Goal: Complete application form

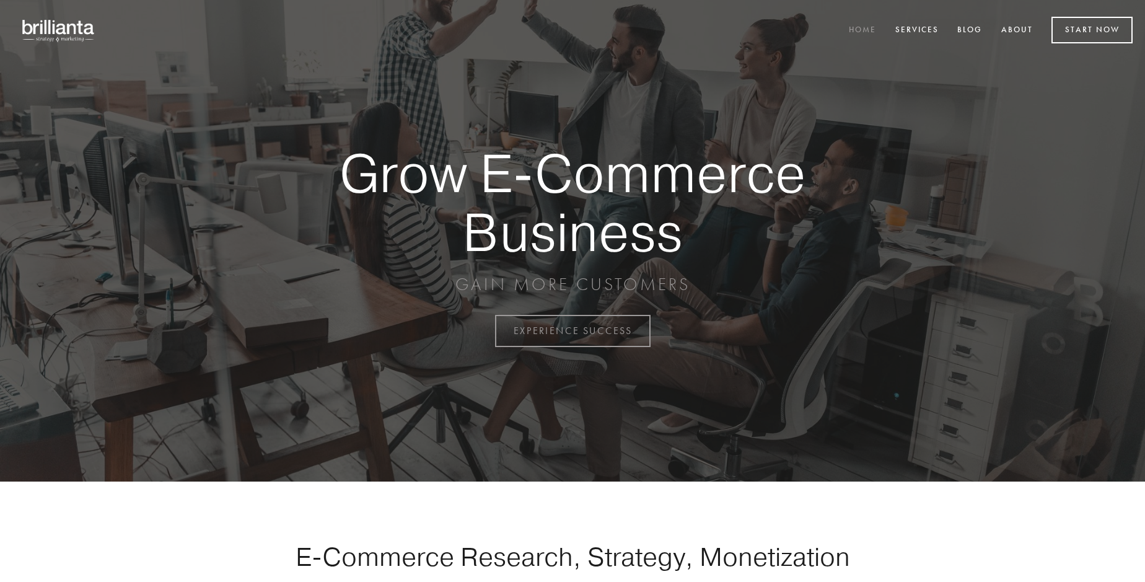
scroll to position [3249, 0]
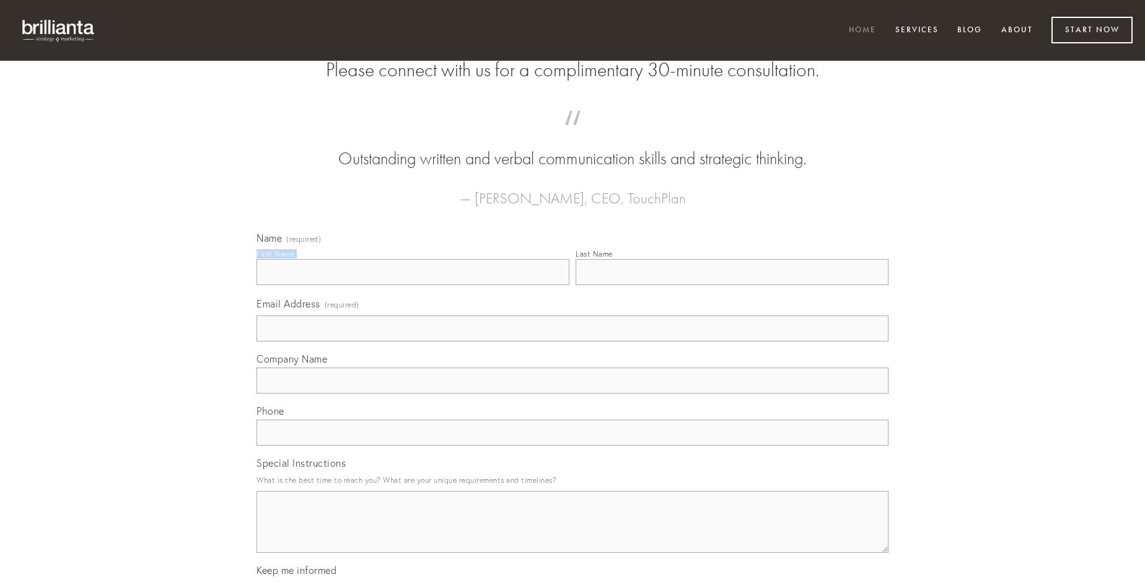
type input "[PERSON_NAME]"
click at [732, 285] on input "Last Name" at bounding box center [732, 272] width 313 height 26
type input "[PERSON_NAME]"
click at [573, 342] on input "Email Address (required)" at bounding box center [573, 328] width 632 height 26
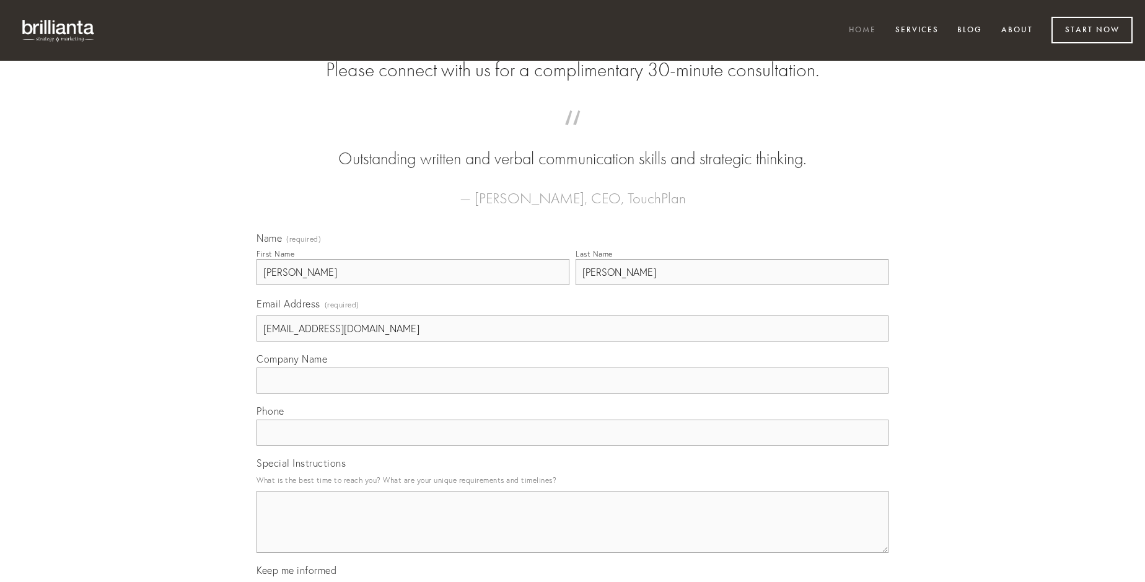
type input "[EMAIL_ADDRESS][DOMAIN_NAME]"
click at [573, 394] on input "Company Name" at bounding box center [573, 381] width 632 height 26
type input "utrimque"
click at [573, 446] on input "text" at bounding box center [573, 433] width 632 height 26
click at [573, 533] on textarea "Special Instructions" at bounding box center [573, 522] width 632 height 62
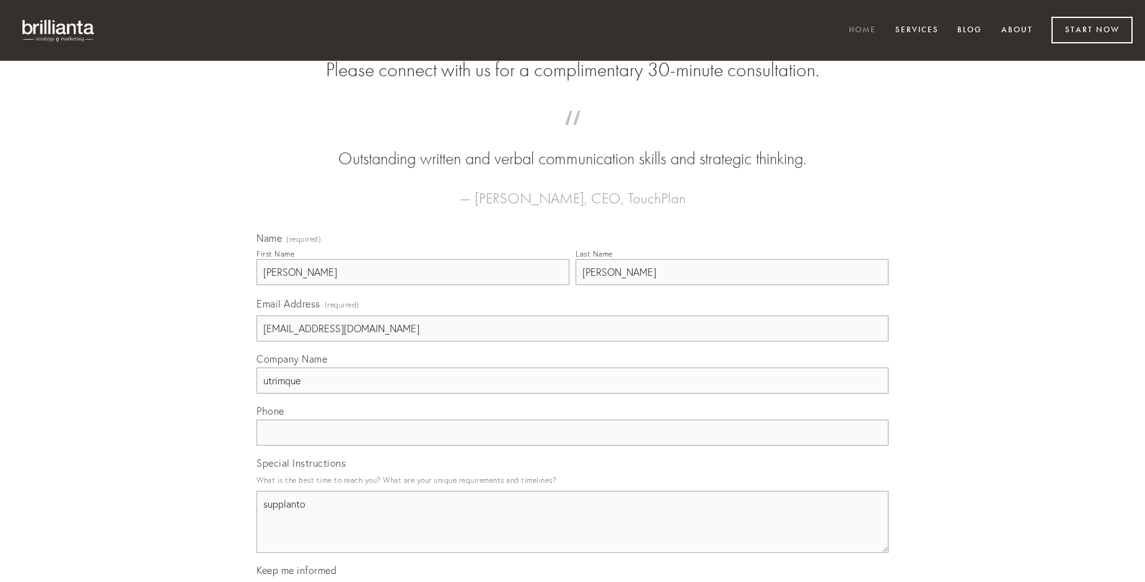
type textarea "supplanto"
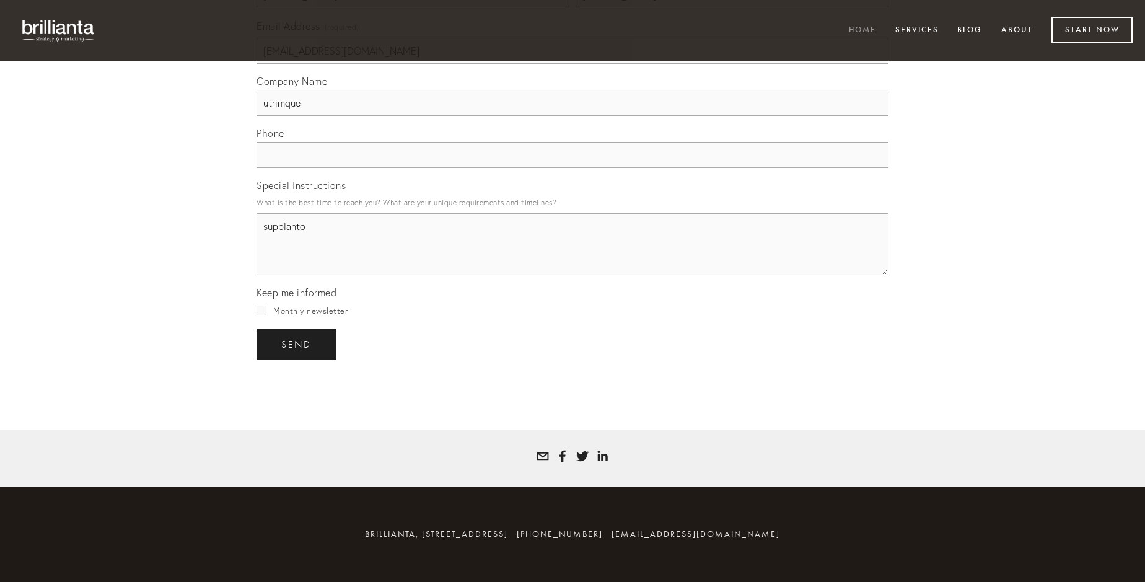
click at [298, 344] on span "send" at bounding box center [296, 344] width 30 height 11
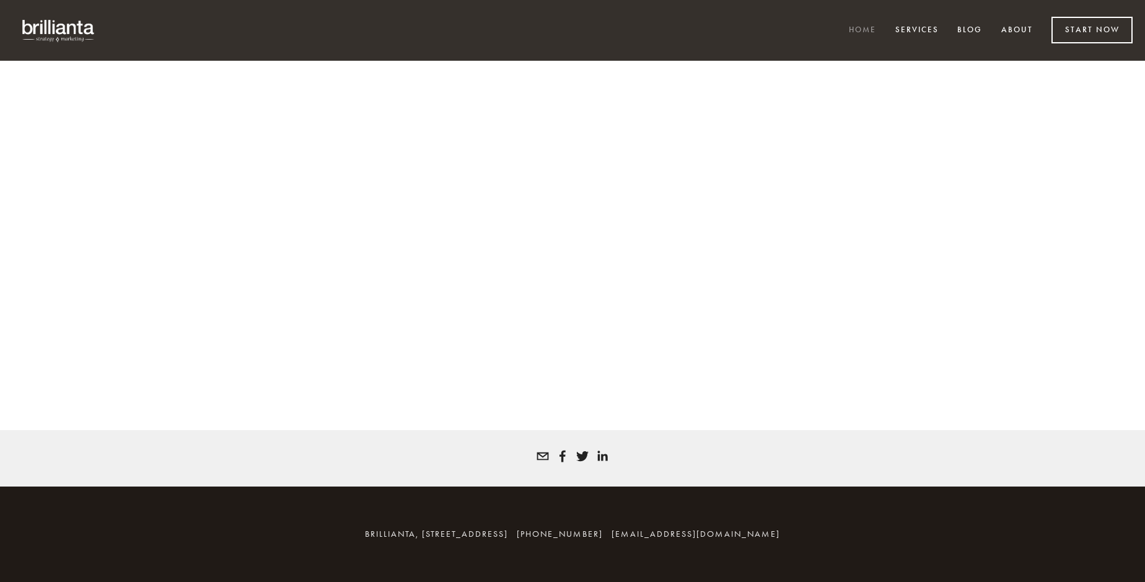
scroll to position [3232, 0]
